Goal: Task Accomplishment & Management: Use online tool/utility

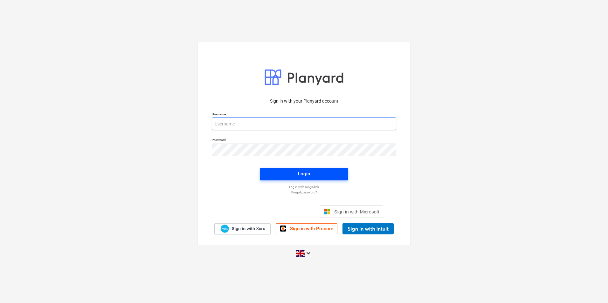
type input "[EMAIL_ADDRESS][DOMAIN_NAME]"
click at [318, 176] on span "Login" at bounding box center [303, 174] width 73 height 8
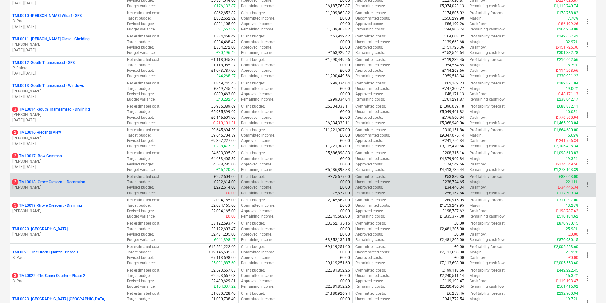
scroll to position [318, 0]
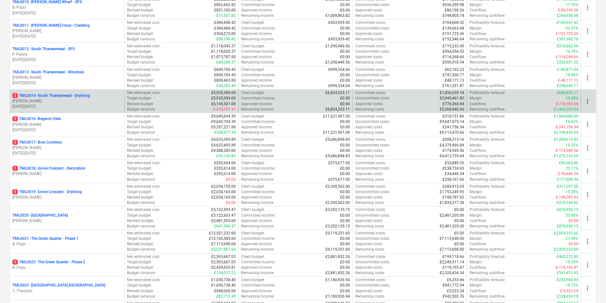
click at [83, 104] on p "[PERSON_NAME]" at bounding box center [66, 101] width 109 height 5
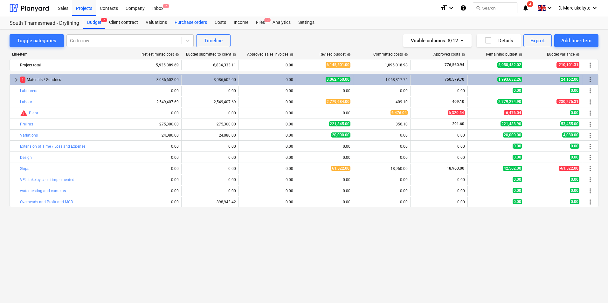
click at [187, 23] on div "Purchase orders" at bounding box center [191, 22] width 40 height 13
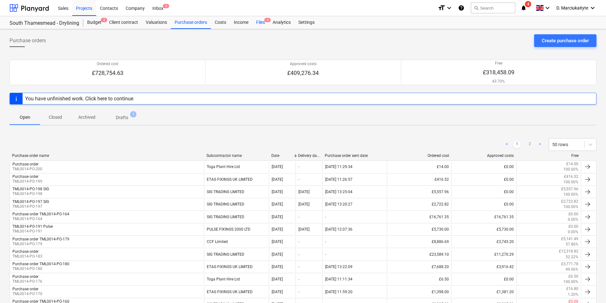
click at [262, 24] on div "Files 3" at bounding box center [260, 22] width 17 height 13
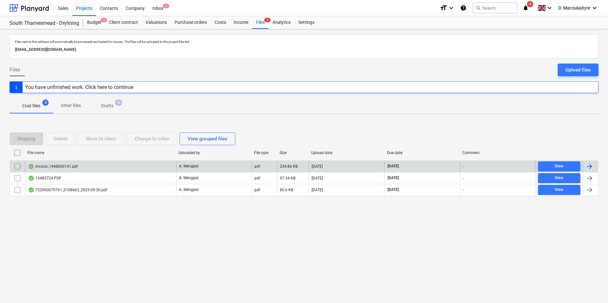
click at [69, 167] on div "Invoice_1448000141.pdf" at bounding box center [53, 166] width 50 height 5
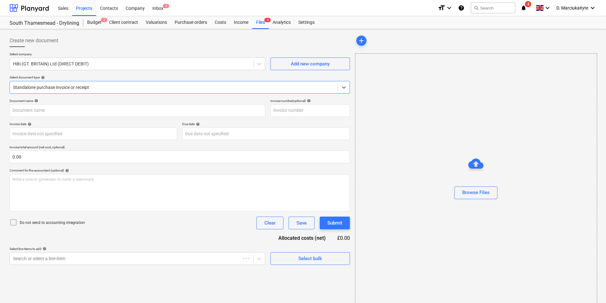
type input "1448000141"
type input "[DATE]"
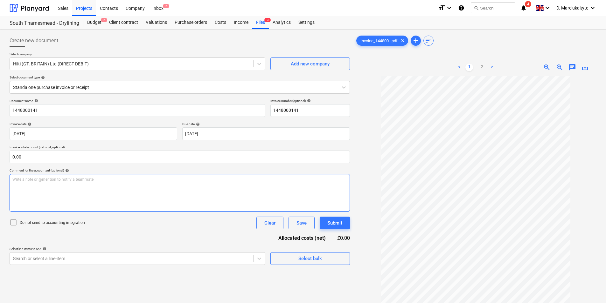
click at [306, 188] on div "Create new document Select company Hilti (GT. BRITAIN) Ltd (DIRECT DEBIT) Add n…" at bounding box center [303, 198] width 592 height 332
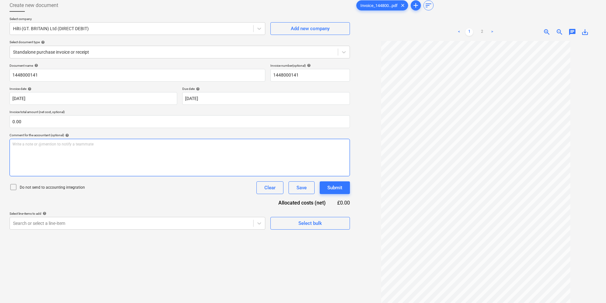
scroll to position [64, 0]
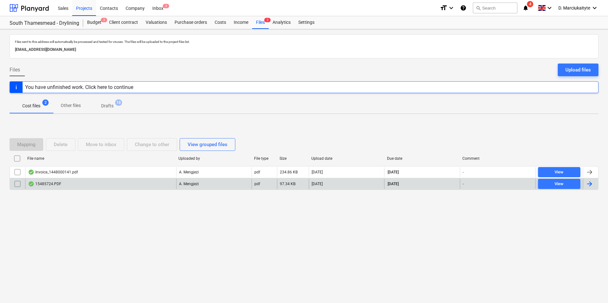
click at [53, 186] on div "15485724.PDF" at bounding box center [44, 184] width 33 height 5
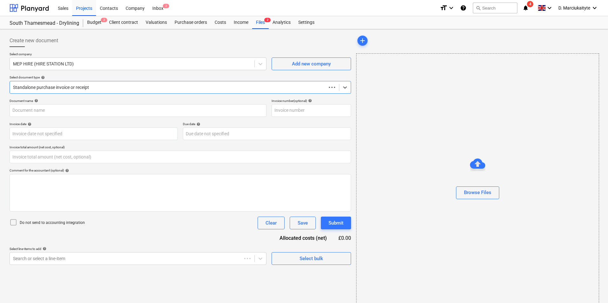
type input "0.00"
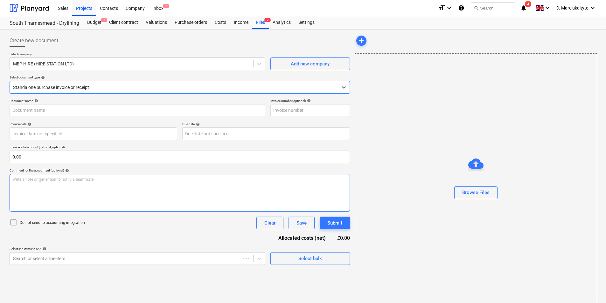
type input "15485724"
type input "[DATE]"
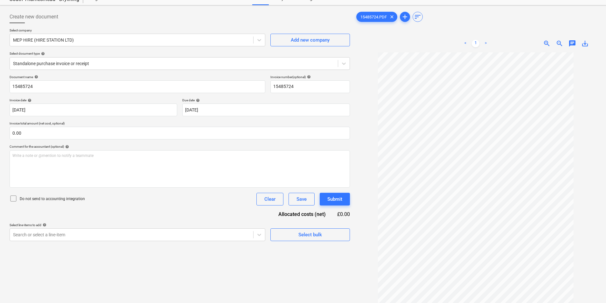
scroll to position [64, 0]
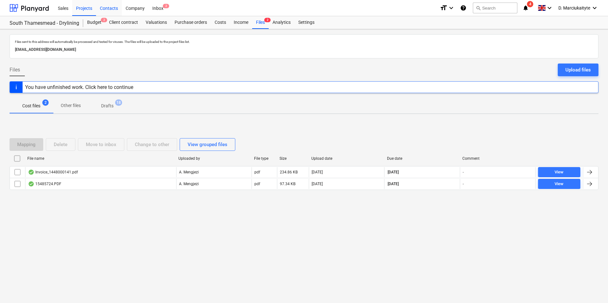
click at [108, 8] on div "Contacts" at bounding box center [109, 8] width 26 height 16
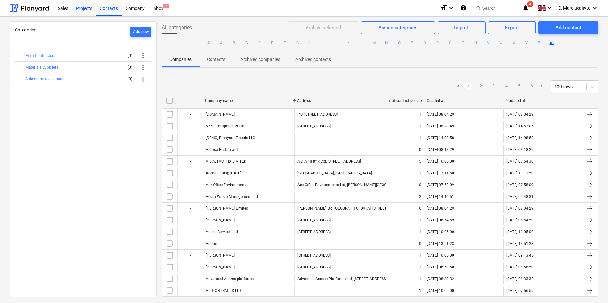
click at [86, 2] on div "Projects" at bounding box center [84, 8] width 24 height 16
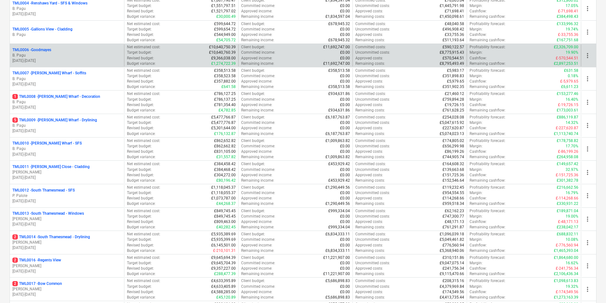
scroll to position [254, 0]
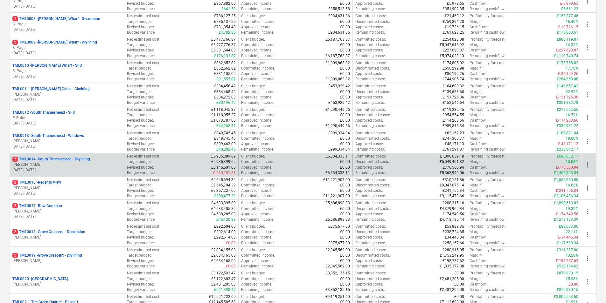
click at [71, 159] on p "2 TML0014 - [GEOGRAPHIC_DATA] - Drylining" at bounding box center [51, 159] width 78 height 5
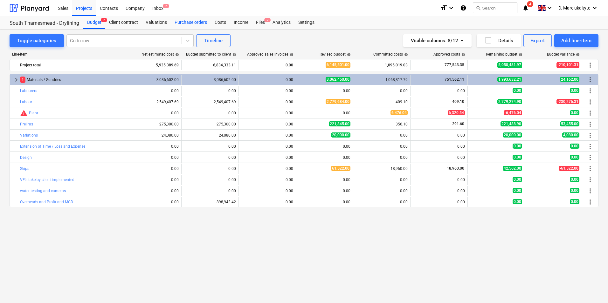
click at [201, 23] on div "Purchase orders" at bounding box center [191, 22] width 40 height 13
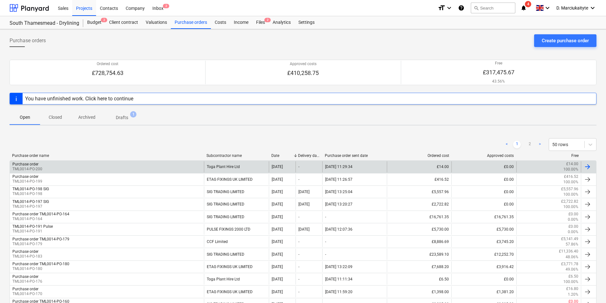
click at [121, 168] on div "Purchase order TML0014-PO-200" at bounding box center [107, 166] width 194 height 11
